Goal: Register for event/course

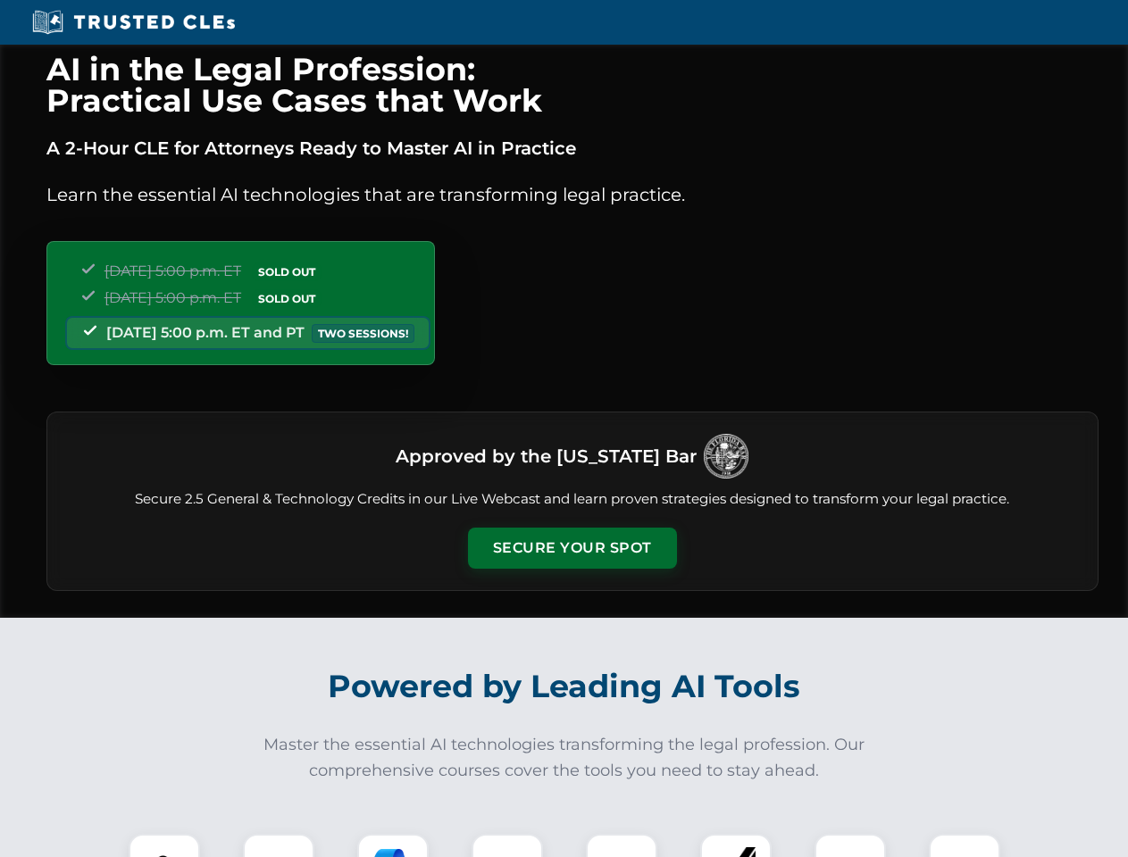
click at [571, 548] on button "Secure Your Spot" at bounding box center [572, 548] width 209 height 41
click at [164, 846] on img at bounding box center [164, 870] width 52 height 52
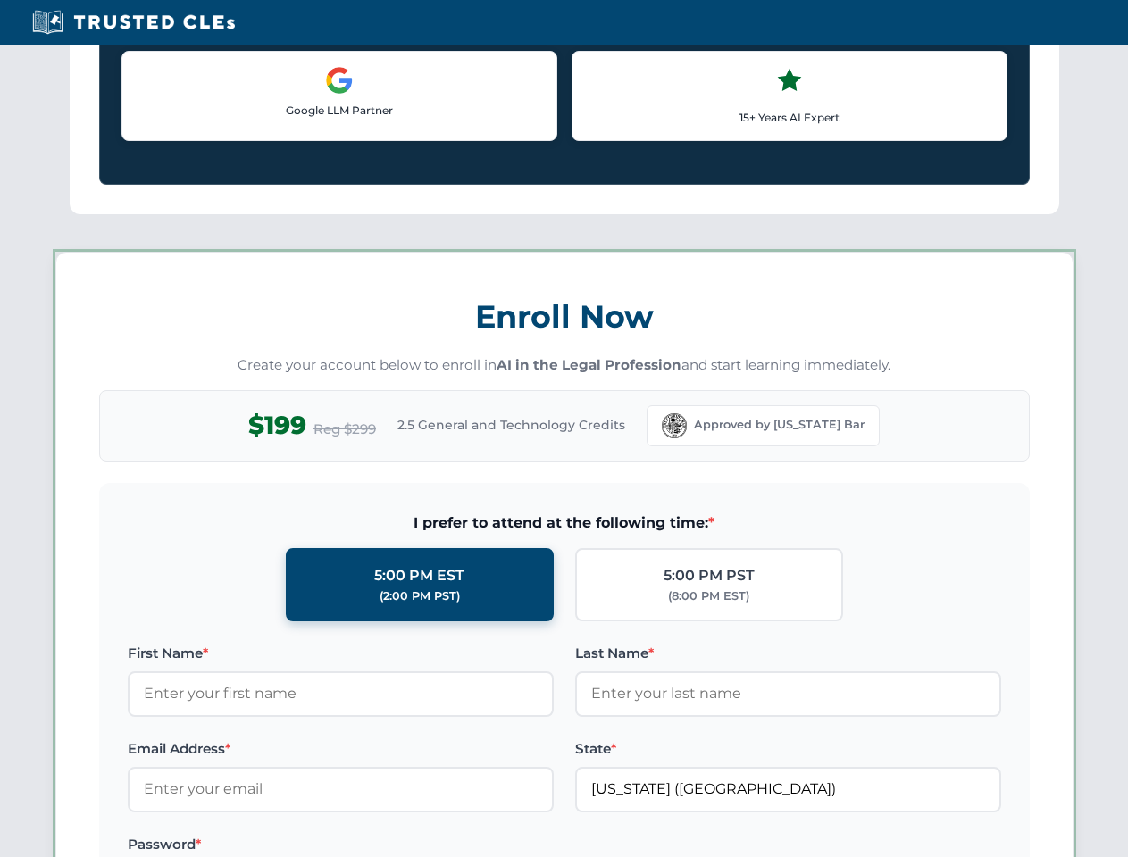
click at [507, 846] on label "Password *" at bounding box center [341, 844] width 426 height 21
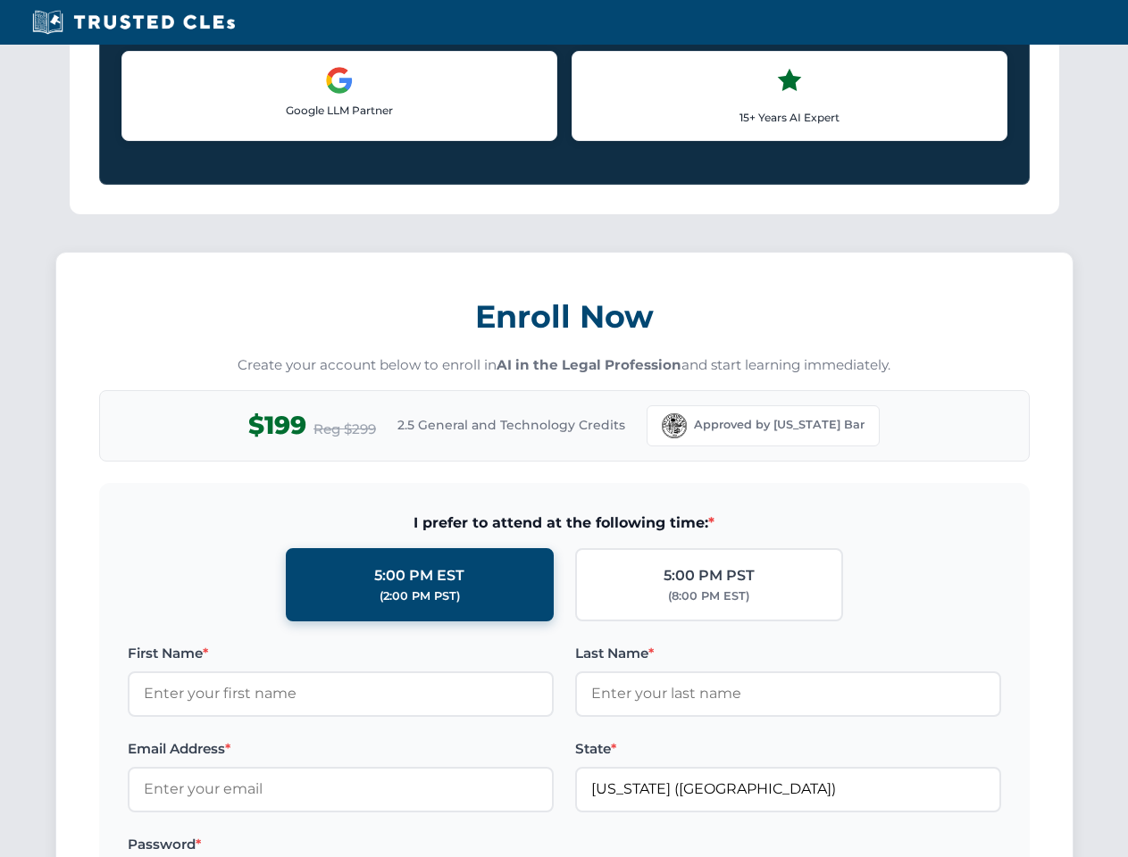
scroll to position [1753, 0]
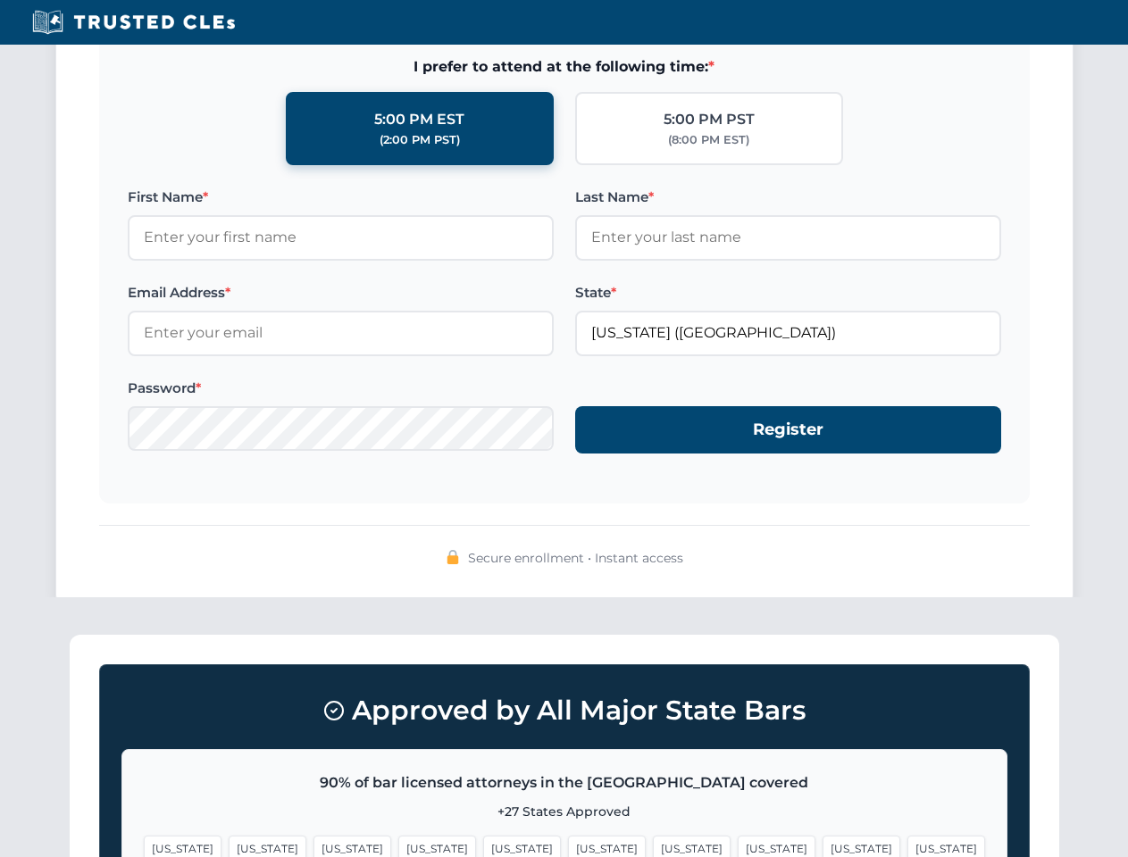
click at [822, 846] on span "[US_STATE]" at bounding box center [861, 849] width 78 height 26
